Goal: Check status: Check status

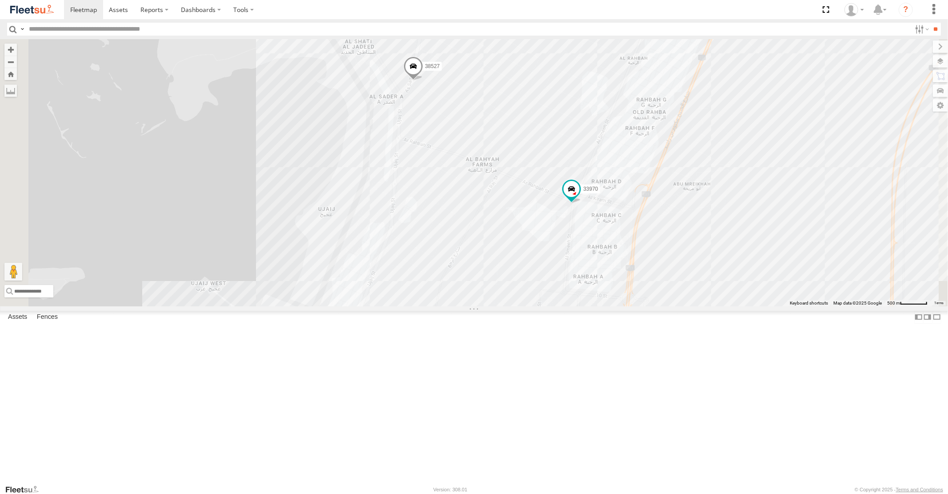
click at [423, 80] on span at bounding box center [414, 68] width 20 height 24
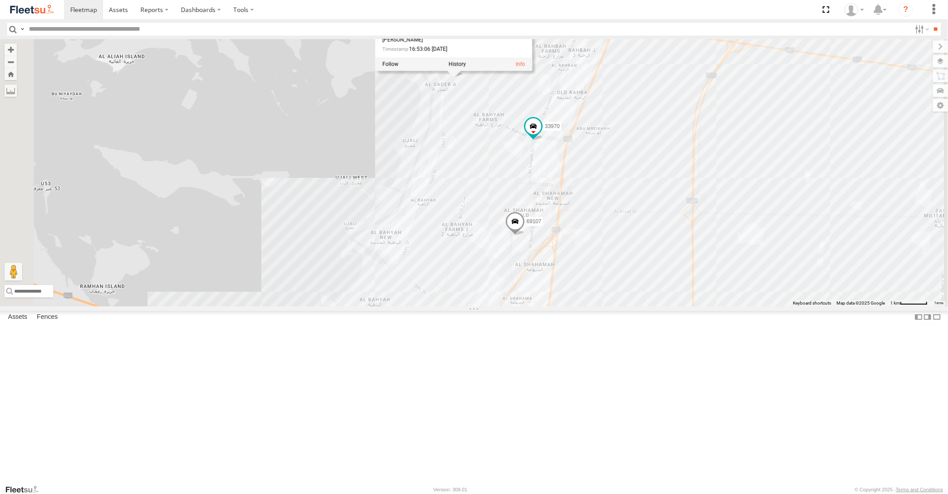
drag, startPoint x: 667, startPoint y: 309, endPoint x: 683, endPoint y: 232, distance: 78.9
click at [673, 258] on div "30792 60417 98733 93583 30791 43390 69107 81928 69257 37867 93576 91788 76723 4…" at bounding box center [474, 172] width 948 height 267
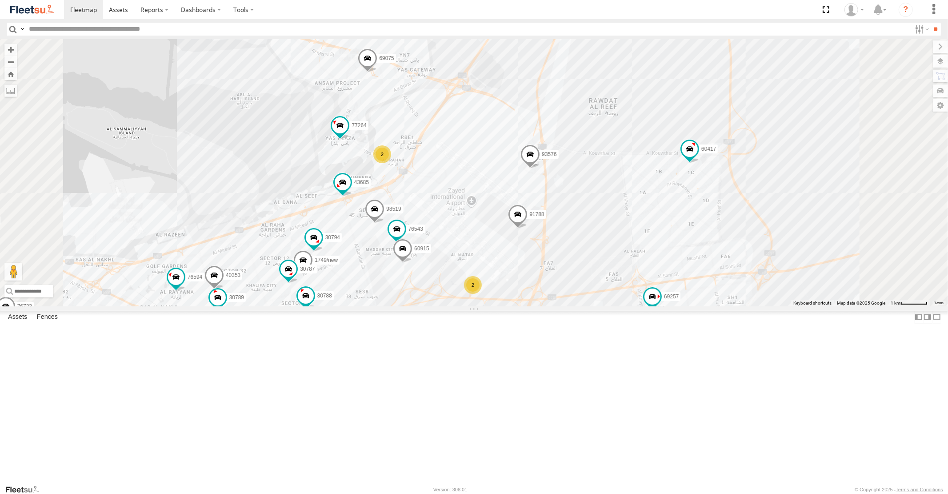
drag, startPoint x: 665, startPoint y: 405, endPoint x: 676, endPoint y: 268, distance: 138.3
click at [669, 300] on div "30792 60417 98733 93583 30791 43390 69107 81928 69257 37867 93576 91788 76723 4…" at bounding box center [474, 172] width 948 height 267
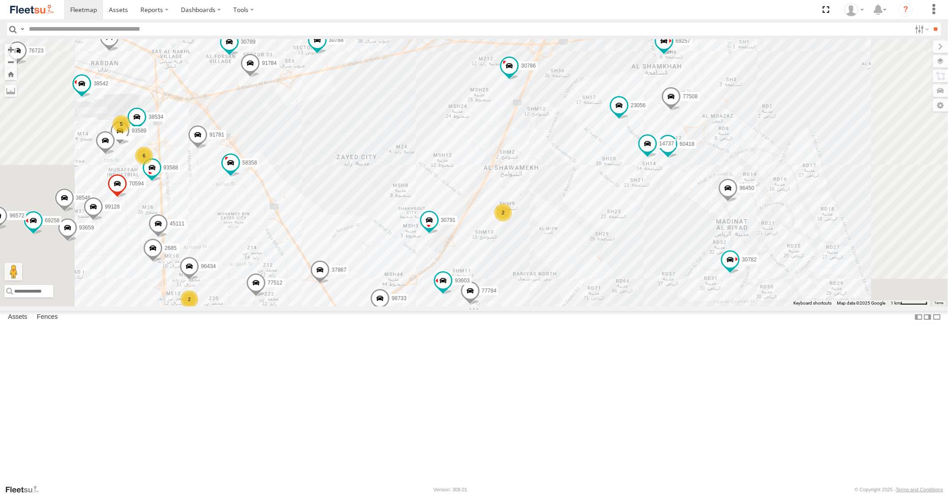
drag, startPoint x: 576, startPoint y: 356, endPoint x: 589, endPoint y: 262, distance: 94.8
click at [587, 280] on div "30792 60417 98733 93583 30791 43390 69107 81928 69257 37867 93576 91788 76723 4…" at bounding box center [474, 172] width 948 height 267
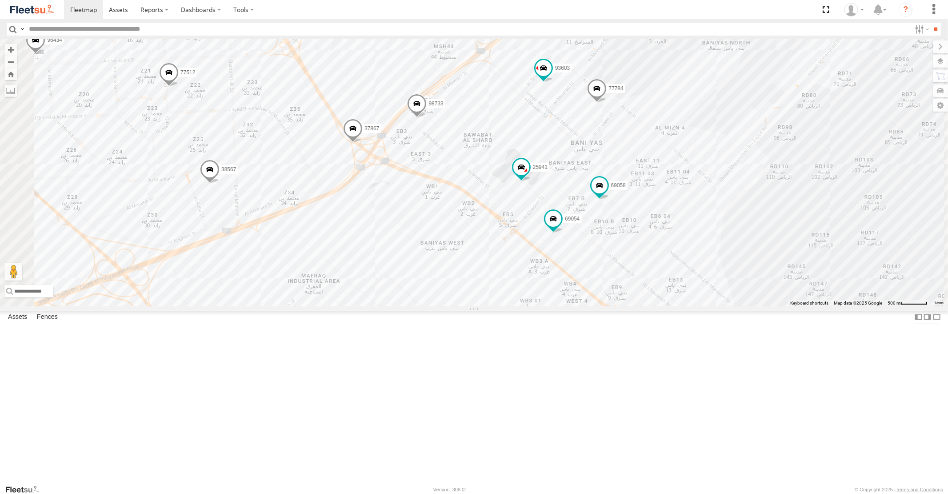
click at [463, 220] on div "30792 60417 98733 93583 30791 43390 69107 81928 69257 37867 93576 91788 76723 4…" at bounding box center [474, 172] width 948 height 267
click at [377, 145] on span at bounding box center [367, 133] width 20 height 24
drag, startPoint x: 552, startPoint y: 262, endPoint x: 533, endPoint y: 184, distance: 80.4
click at [533, 184] on div "30792 60417 98733 93583 30791 43390 69107 81928 69257 37867 93576 91788 76723 4…" at bounding box center [474, 172] width 948 height 267
